Goal: Information Seeking & Learning: Learn about a topic

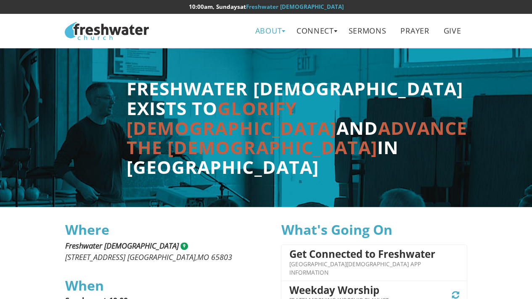
click at [261, 30] on link "About" at bounding box center [268, 30] width 39 height 19
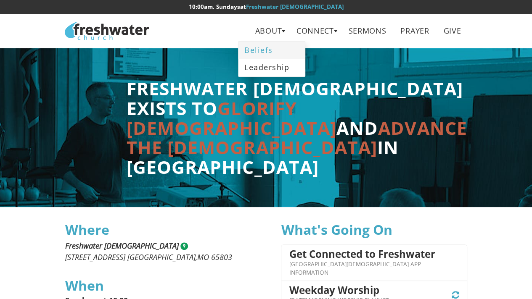
click at [268, 53] on link "Beliefs" at bounding box center [271, 50] width 66 height 17
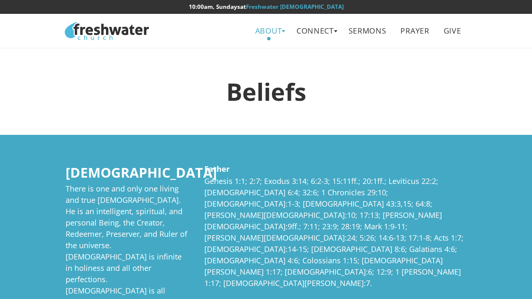
click at [268, 33] on link "About" at bounding box center [268, 30] width 39 height 19
click at [263, 67] on link "Leadership" at bounding box center [271, 67] width 66 height 17
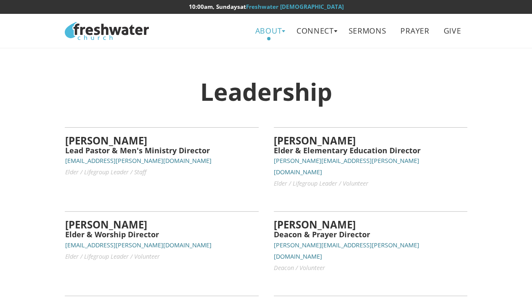
click at [262, 34] on link "About" at bounding box center [268, 30] width 39 height 19
